Goal: Find specific page/section: Find specific page/section

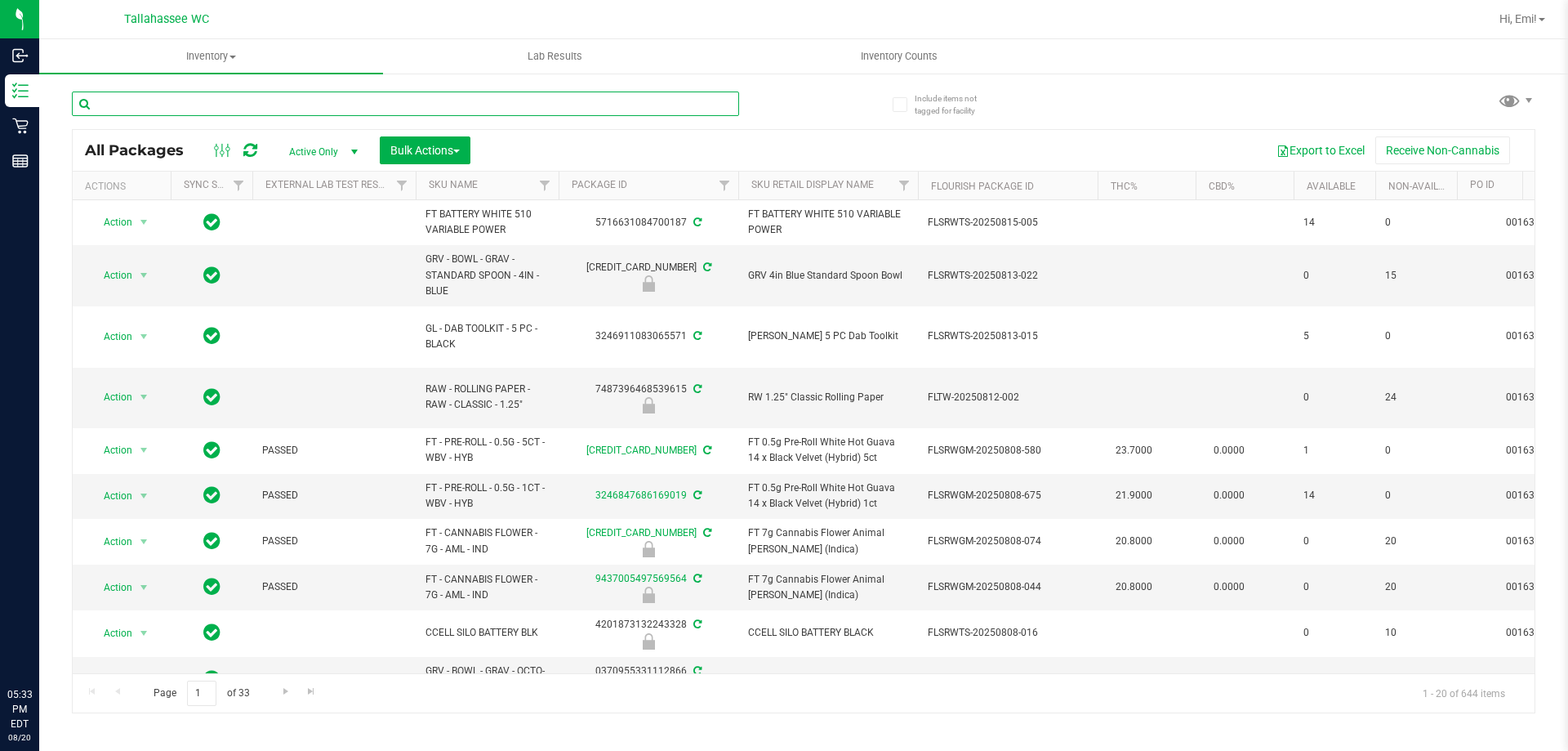
click at [625, 108] on input "text" at bounding box center [405, 104] width 667 height 25
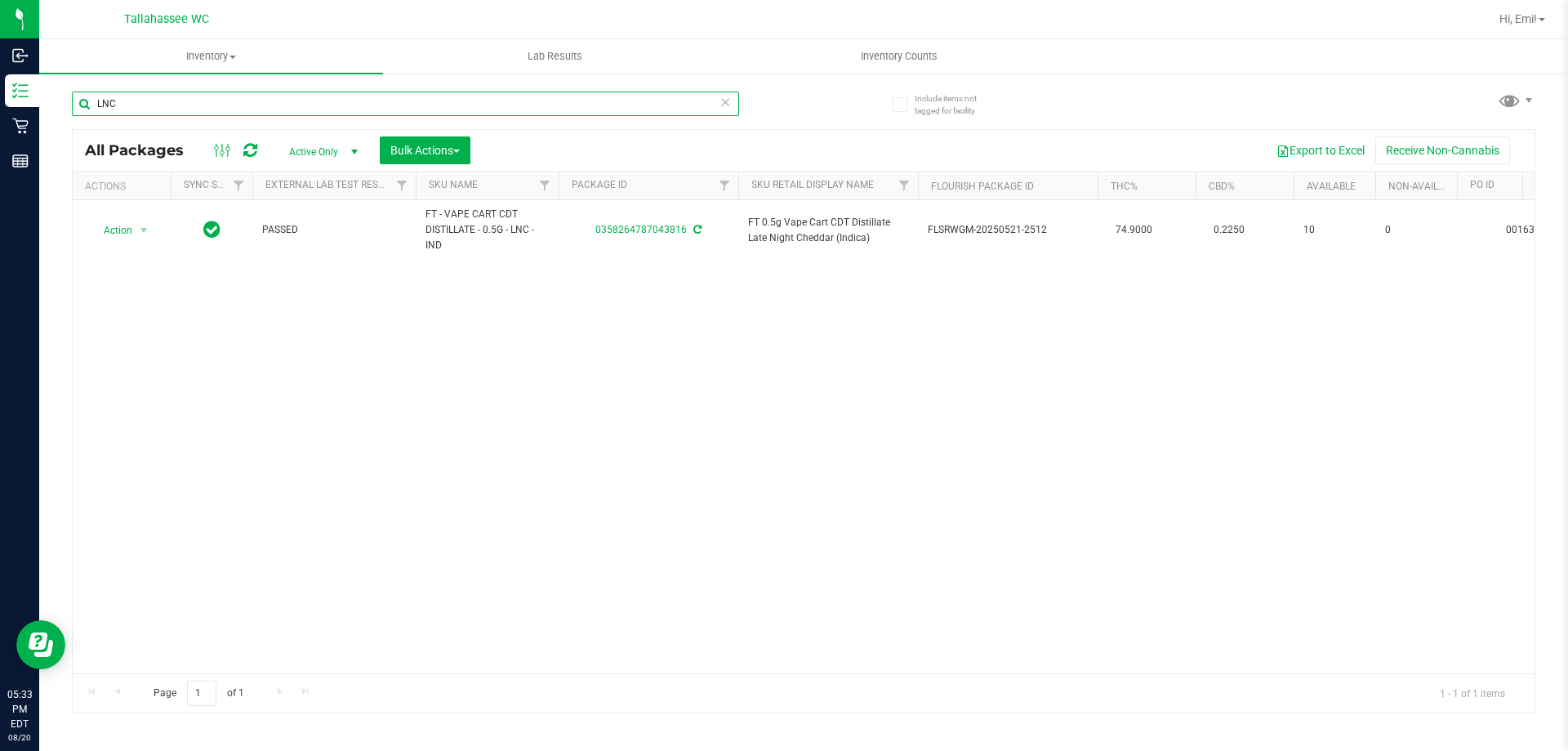
type input "LNC"
click at [722, 99] on icon at bounding box center [725, 101] width 11 height 19
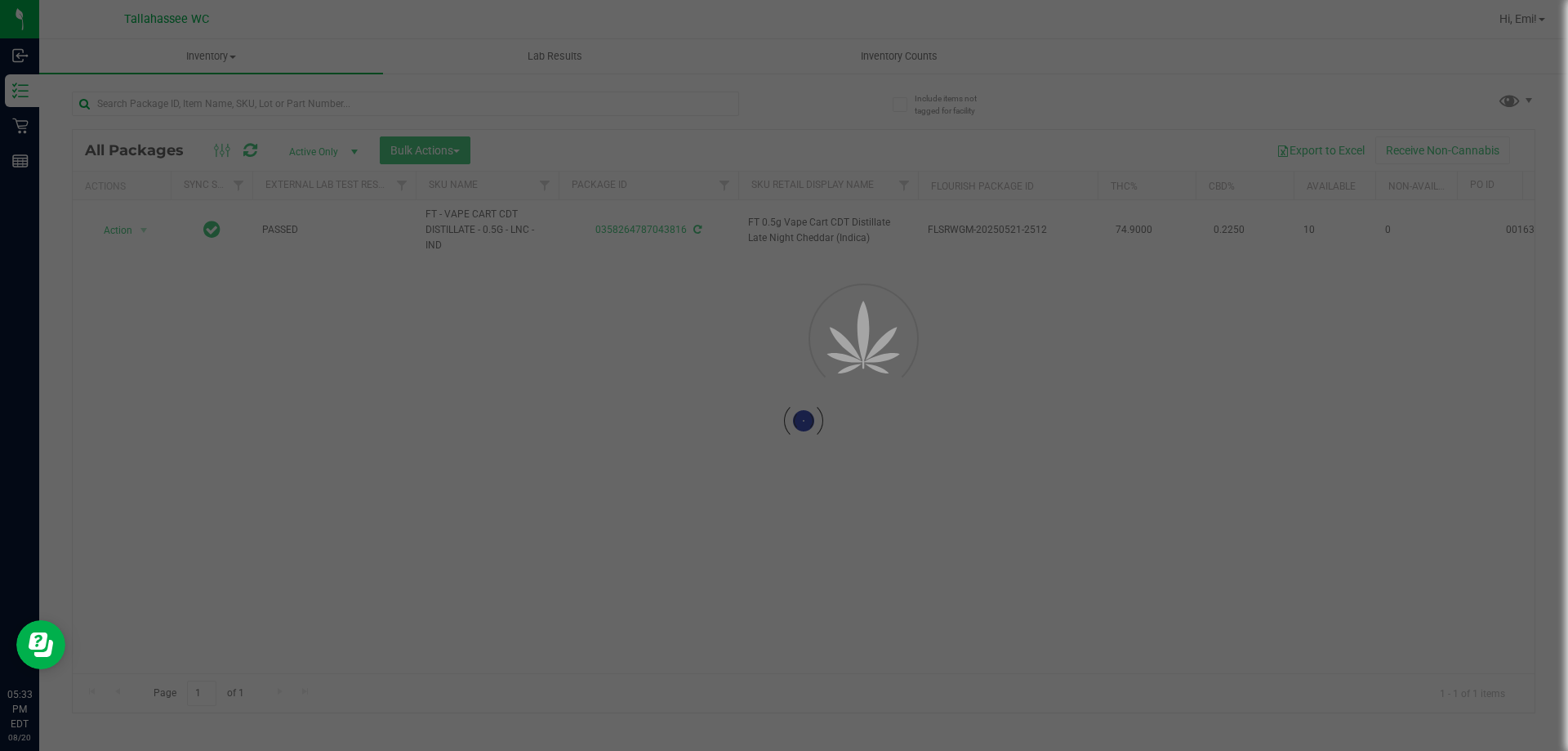
click at [781, 109] on div at bounding box center [437, 103] width 731 height 52
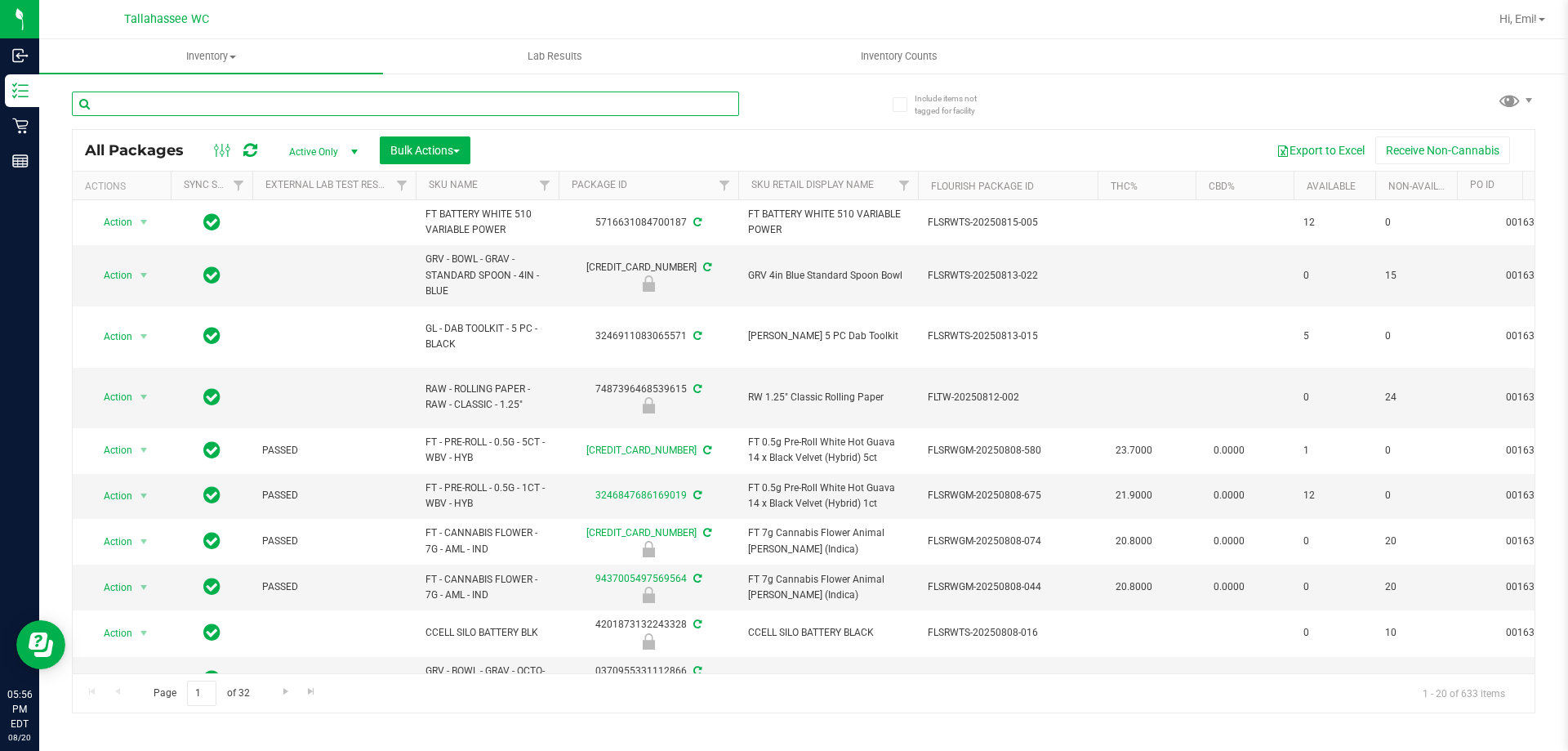
click at [479, 100] on input "text" at bounding box center [405, 104] width 667 height 25
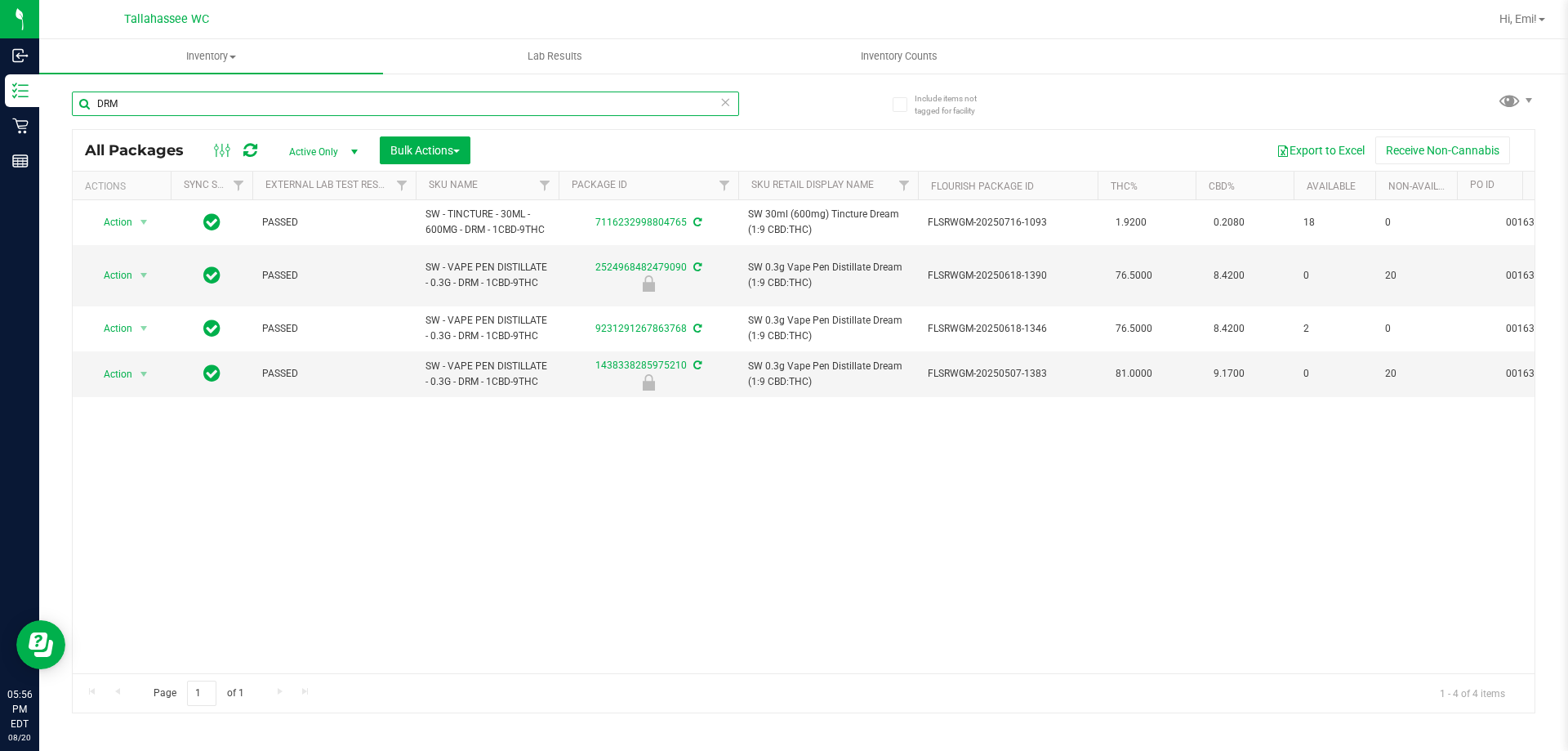
type input "DRM"
click at [721, 100] on icon at bounding box center [725, 101] width 11 height 19
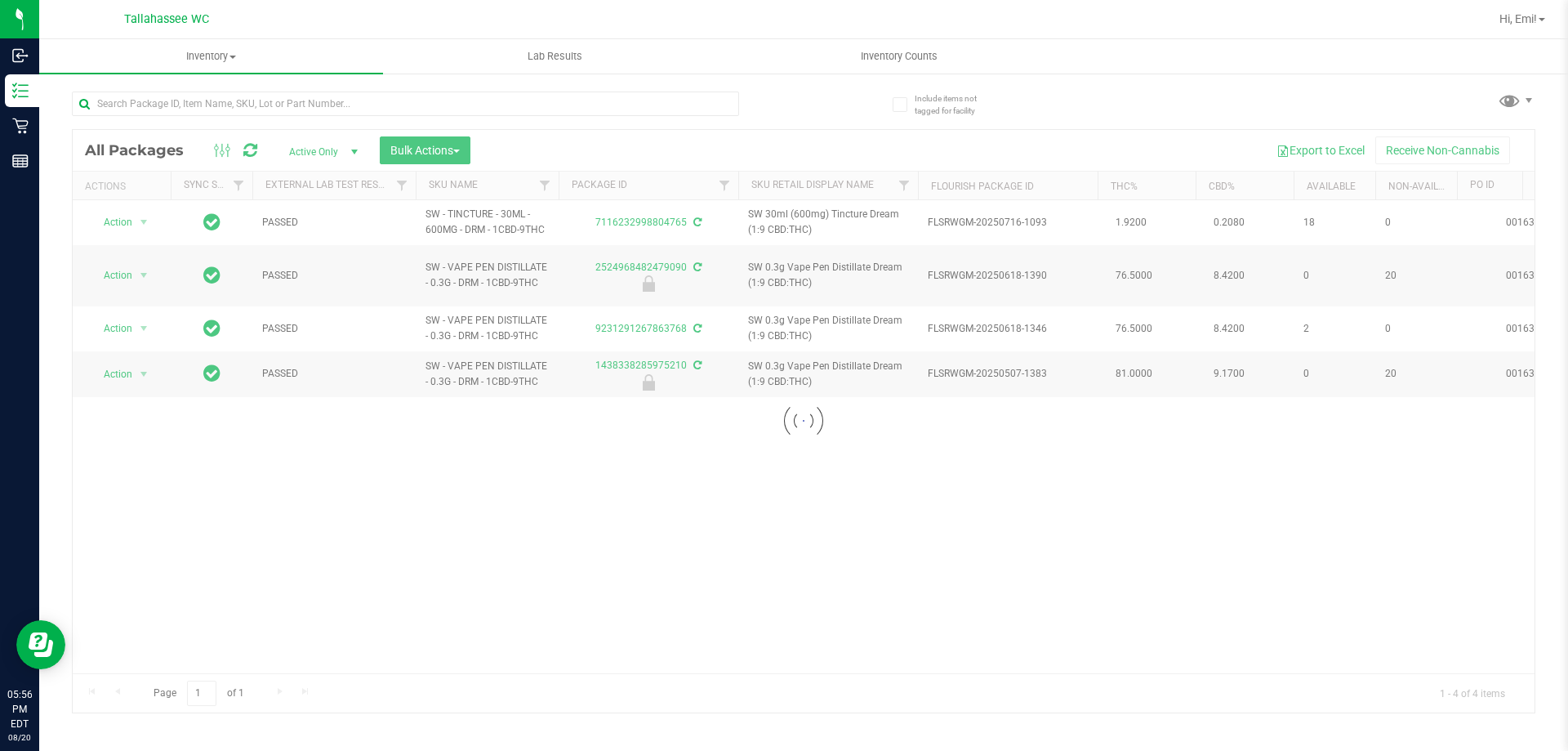
click at [754, 101] on div at bounding box center [437, 103] width 731 height 52
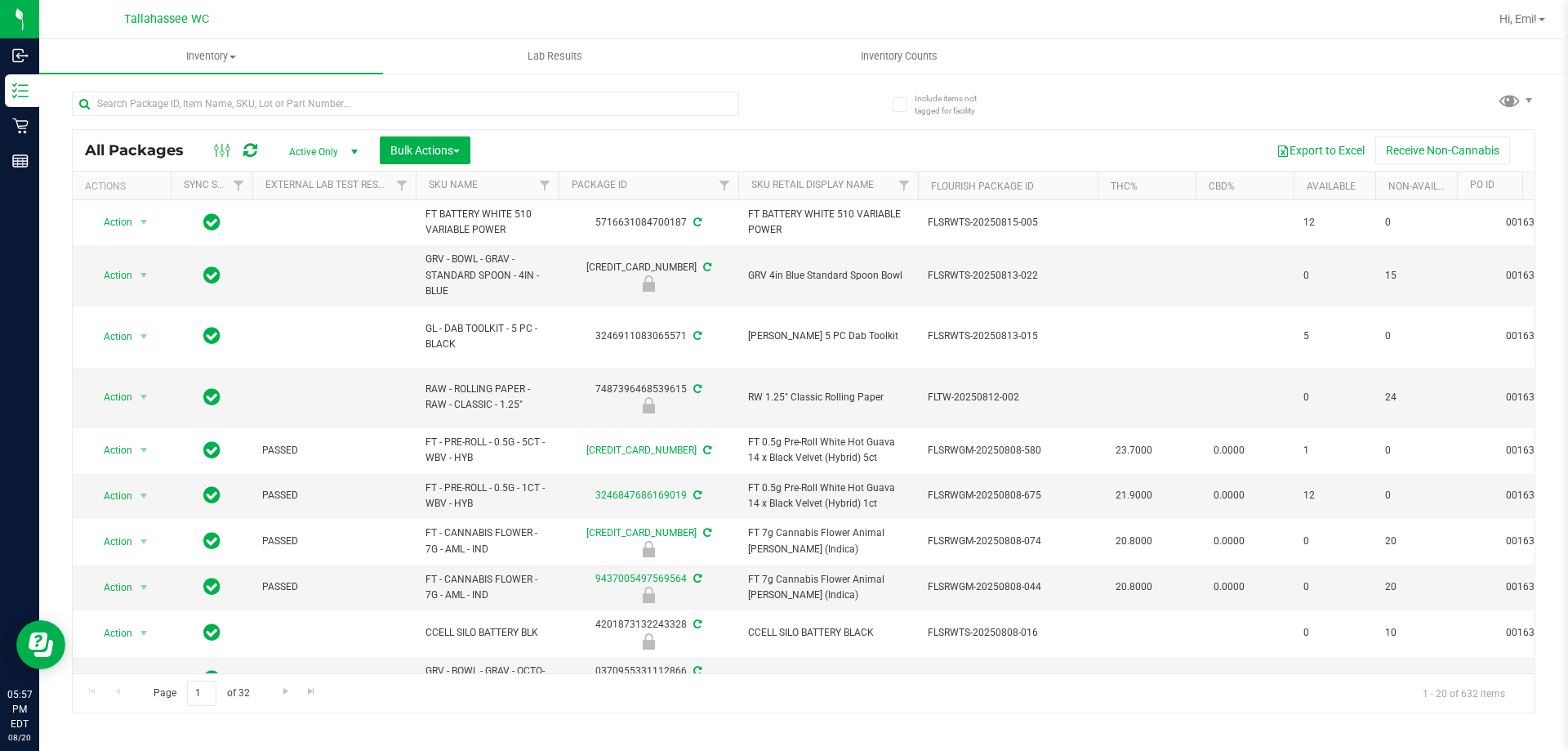
click at [569, 87] on div at bounding box center [437, 103] width 731 height 52
click at [569, 95] on input "text" at bounding box center [405, 104] width 667 height 25
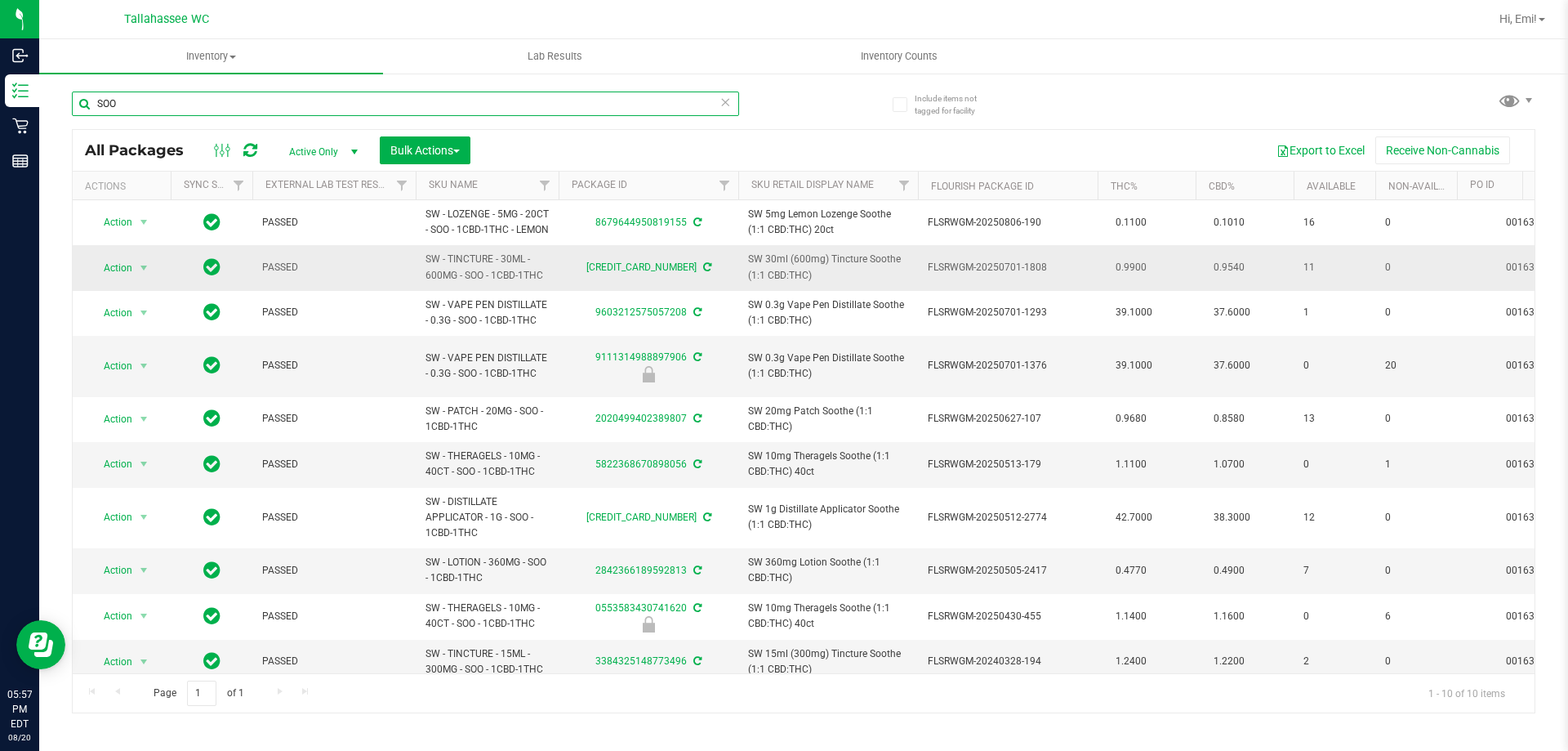
scroll to position [24, 0]
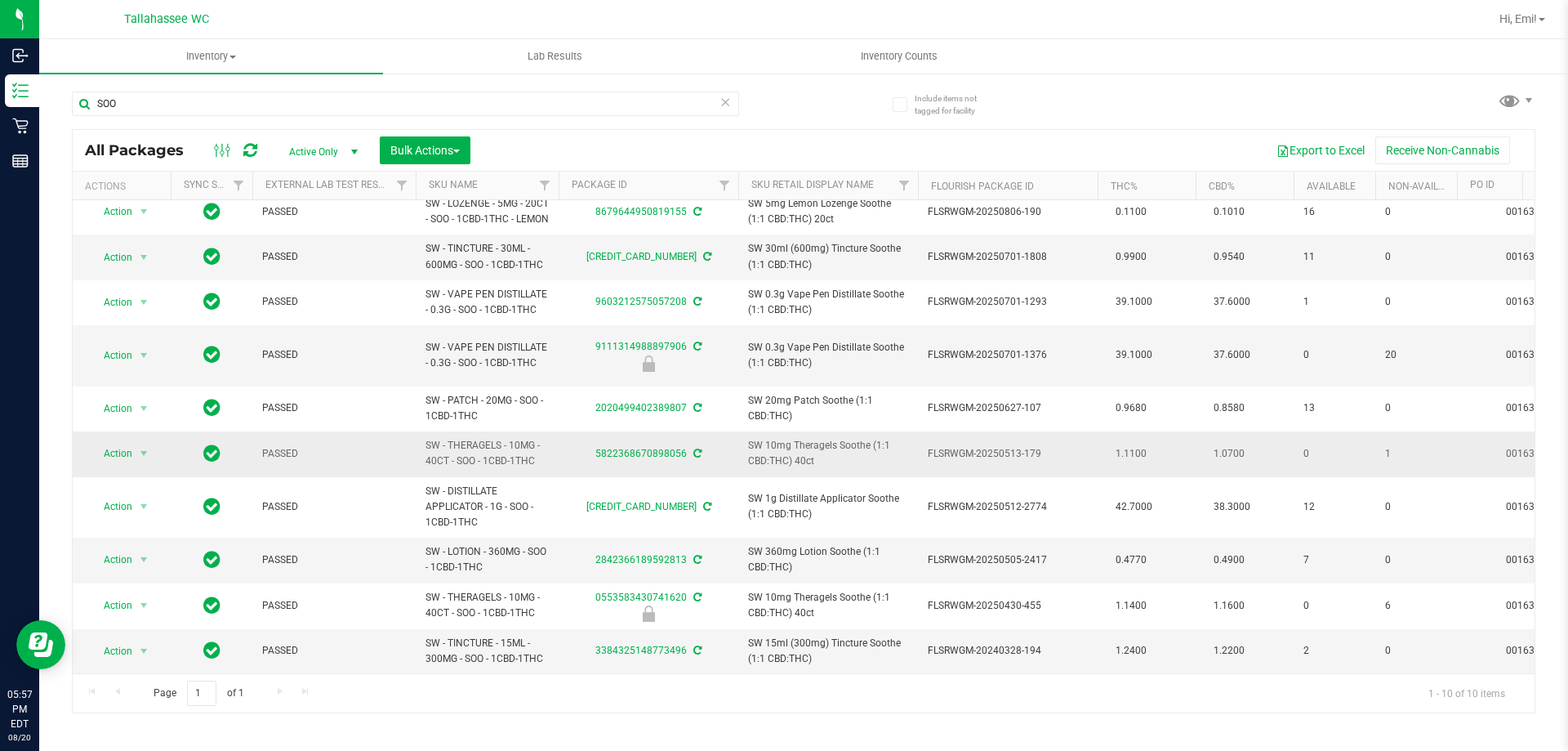
drag, startPoint x: 829, startPoint y: 446, endPoint x: 739, endPoint y: 427, distance: 92.0
click at [739, 432] on td "SW 10mg Theragels Soothe (1:1 CBD:THC) 40ct" at bounding box center [828, 454] width 180 height 45
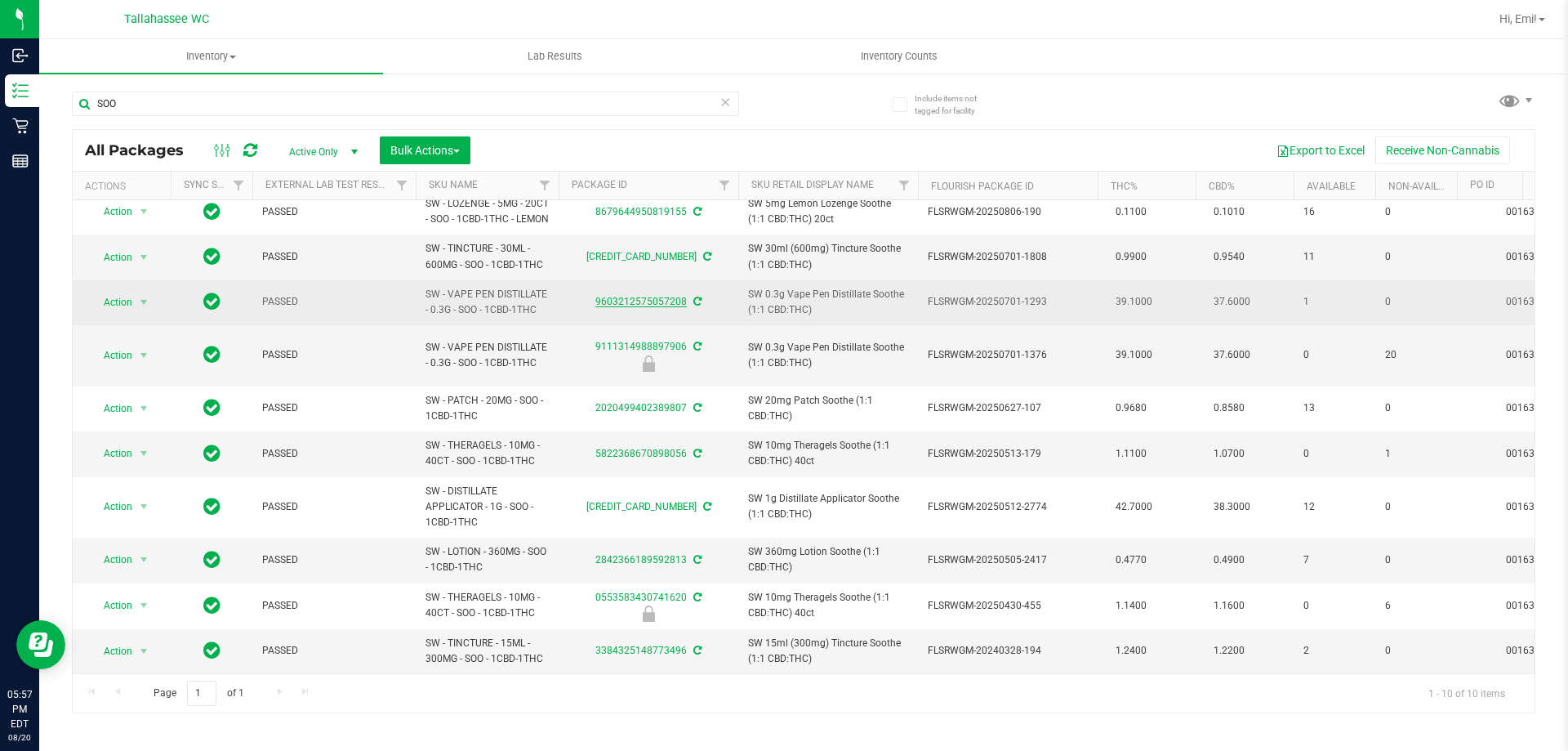
copy span "SW 10mg Theragels Soothe (1:1 CBD:THC) 40ct"
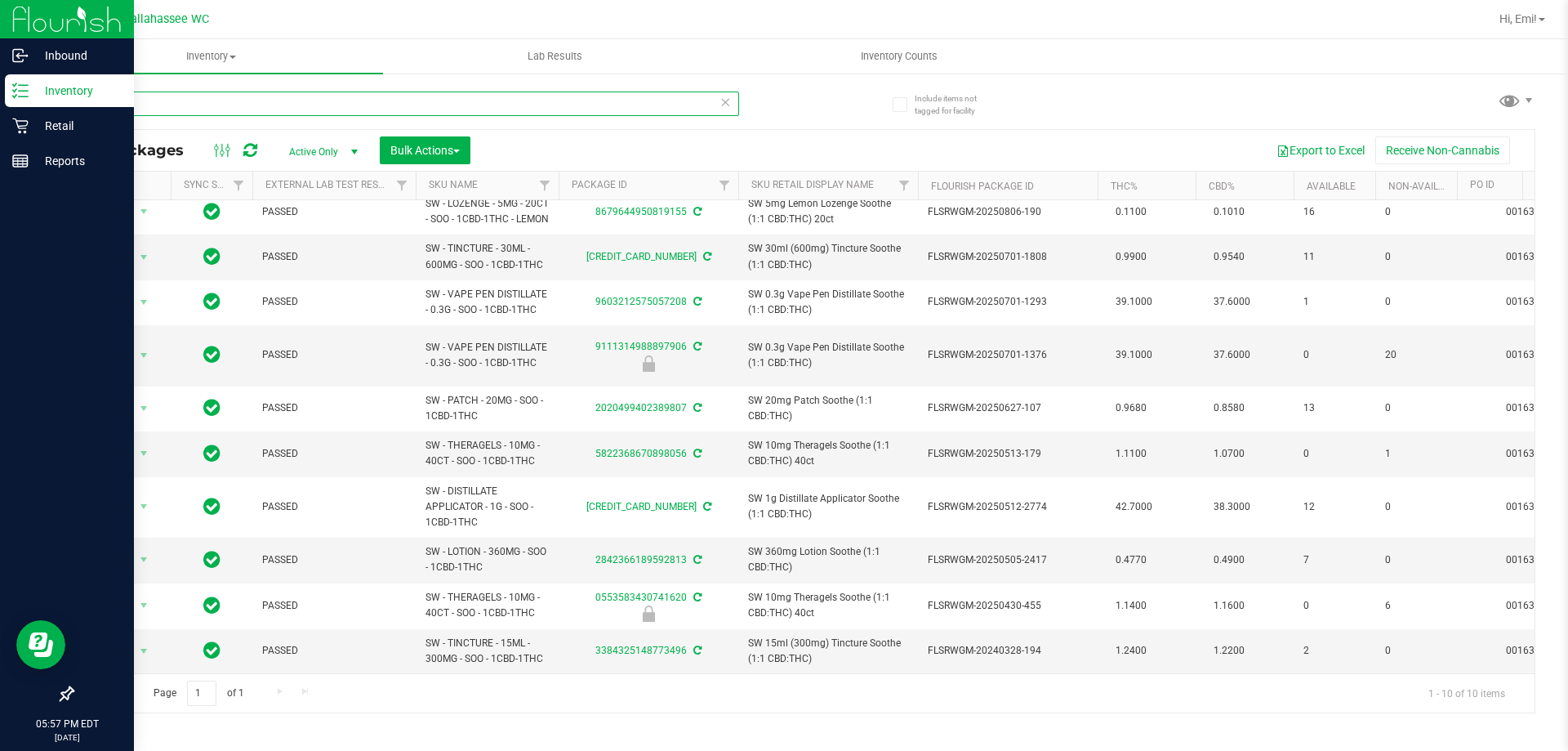
drag, startPoint x: 232, startPoint y: 93, endPoint x: 0, endPoint y: 93, distance: 232.0
click at [0, 93] on div "Inbound Inventory Retail Reports 05:57 PM EDT [DATE] 08/20 [GEOGRAPHIC_DATA] WC…" at bounding box center [784, 376] width 1568 height 751
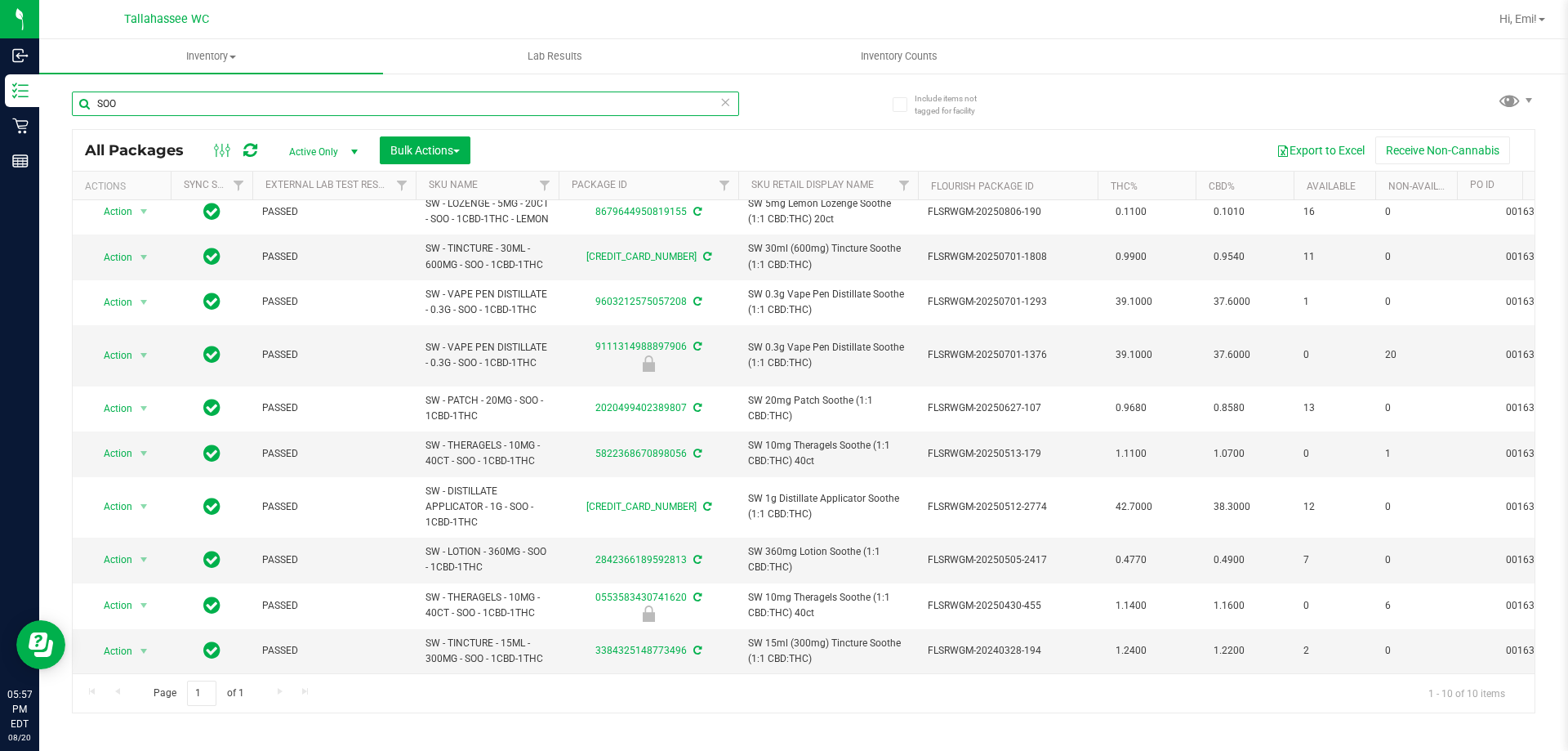
paste input "W 10mg Theragels Soothe (1:1 CBD:THC) 40ct"
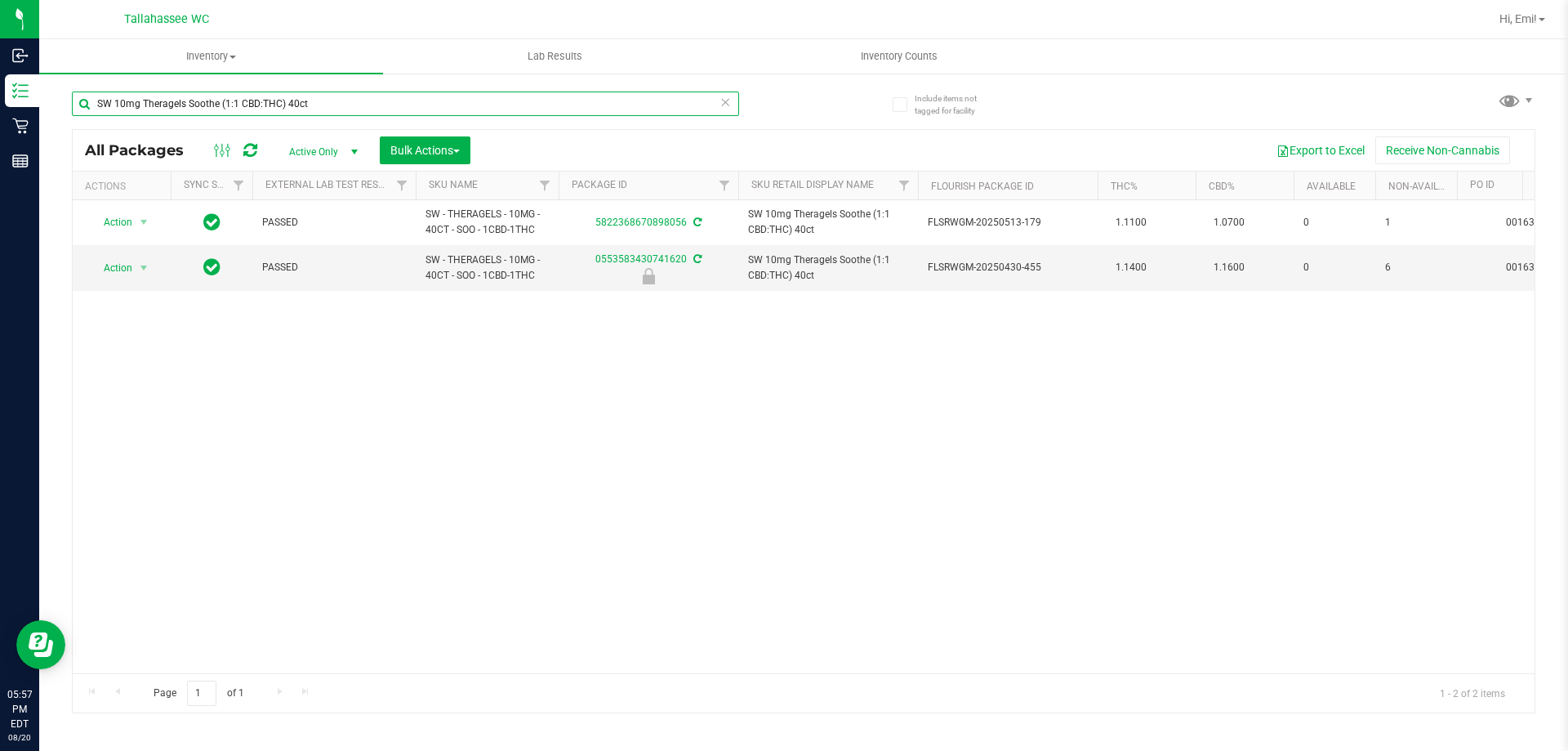
type input "SW 10mg Theragels Soothe (1:1 CBD:THC) 40ct"
click at [726, 101] on icon at bounding box center [725, 101] width 11 height 19
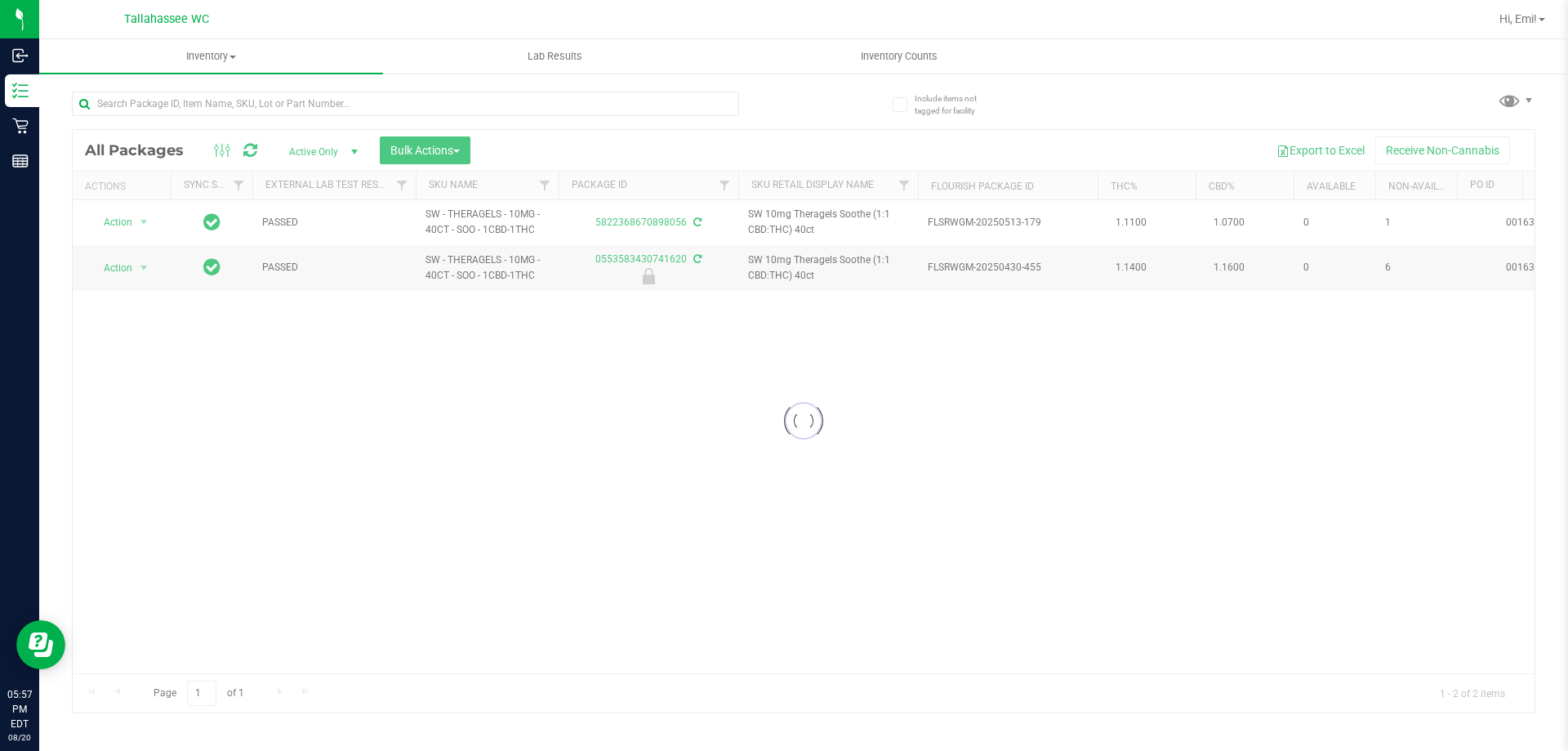
click at [760, 103] on div at bounding box center [437, 103] width 731 height 52
